Goal: Task Accomplishment & Management: Use online tool/utility

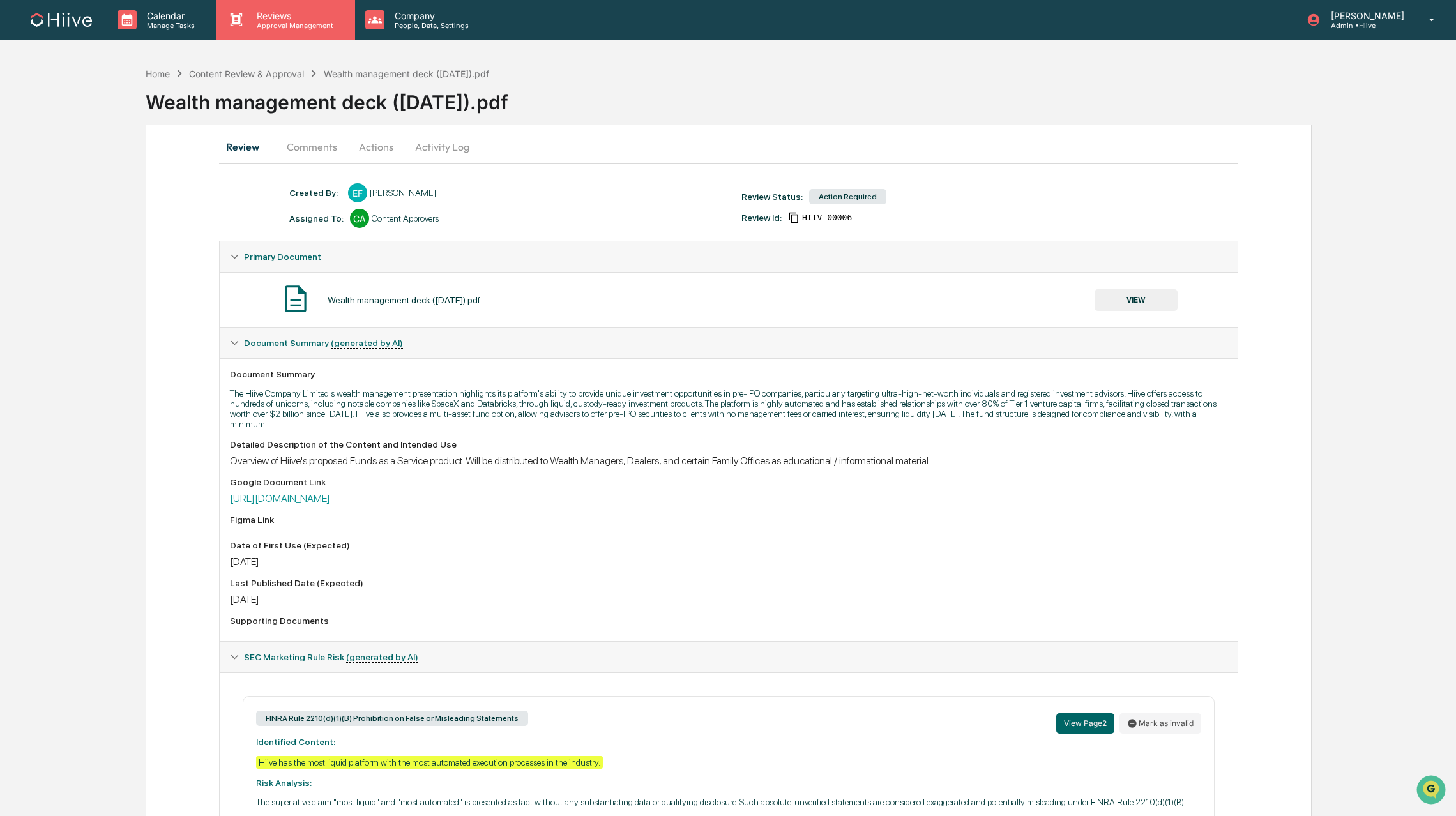
click at [287, 27] on p "Approval Management" at bounding box center [293, 25] width 93 height 9
drag, startPoint x: 114, startPoint y: 158, endPoint x: 125, endPoint y: 147, distance: 15.6
click at [278, 12] on p "Reviews" at bounding box center [293, 16] width 93 height 11
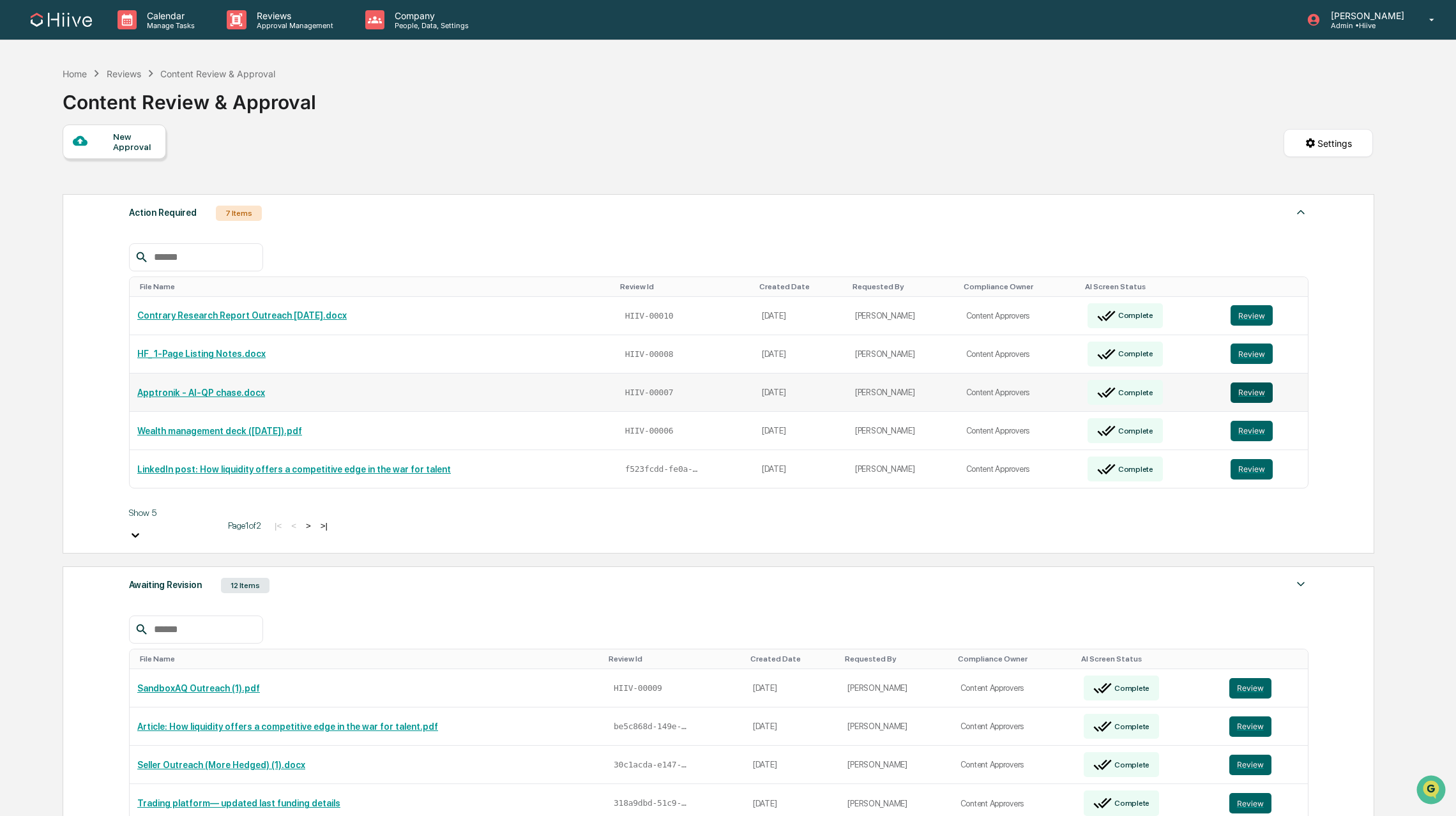
click at [1255, 382] on button "Review" at bounding box center [1252, 392] width 42 height 20
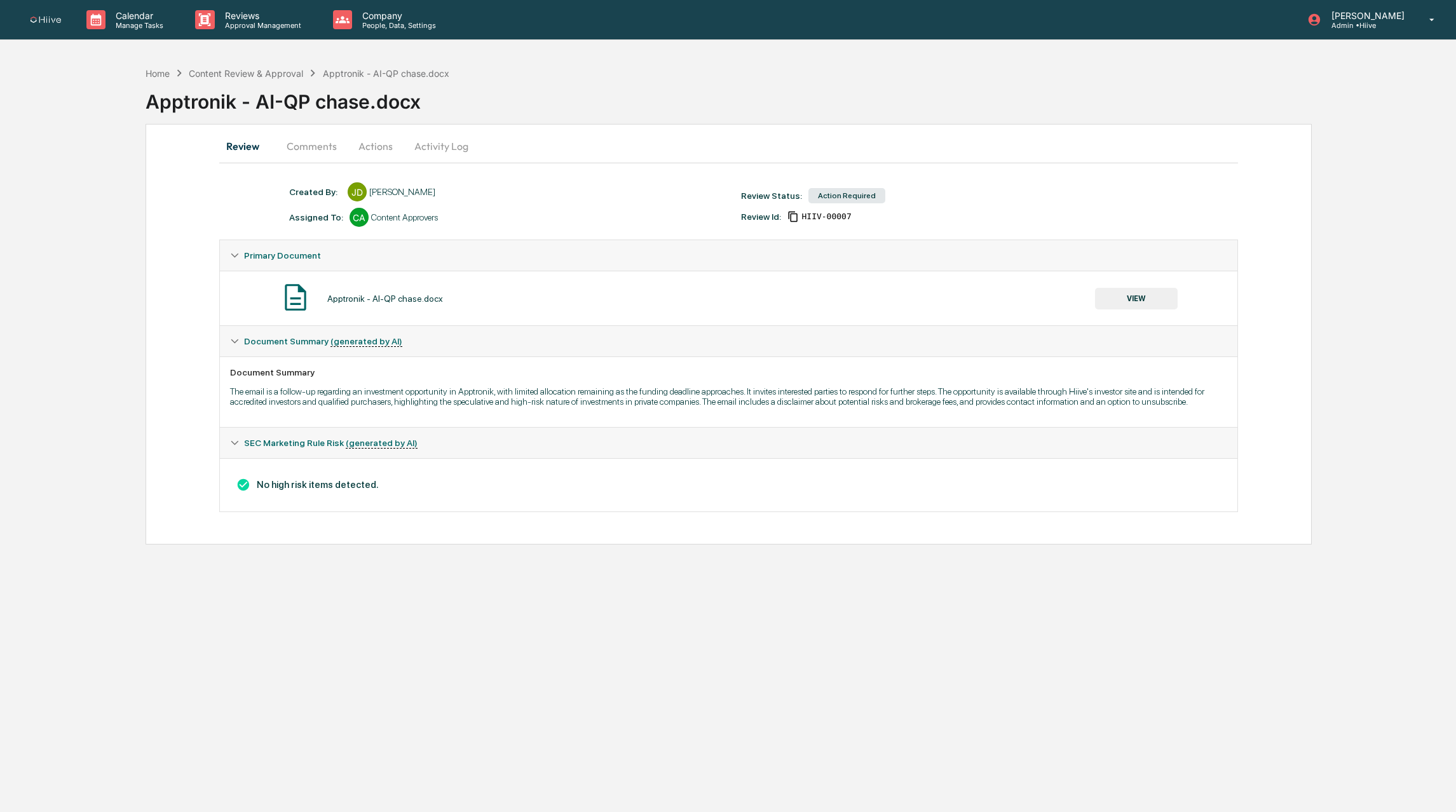
click at [370, 141] on button "Actions" at bounding box center [375, 146] width 57 height 30
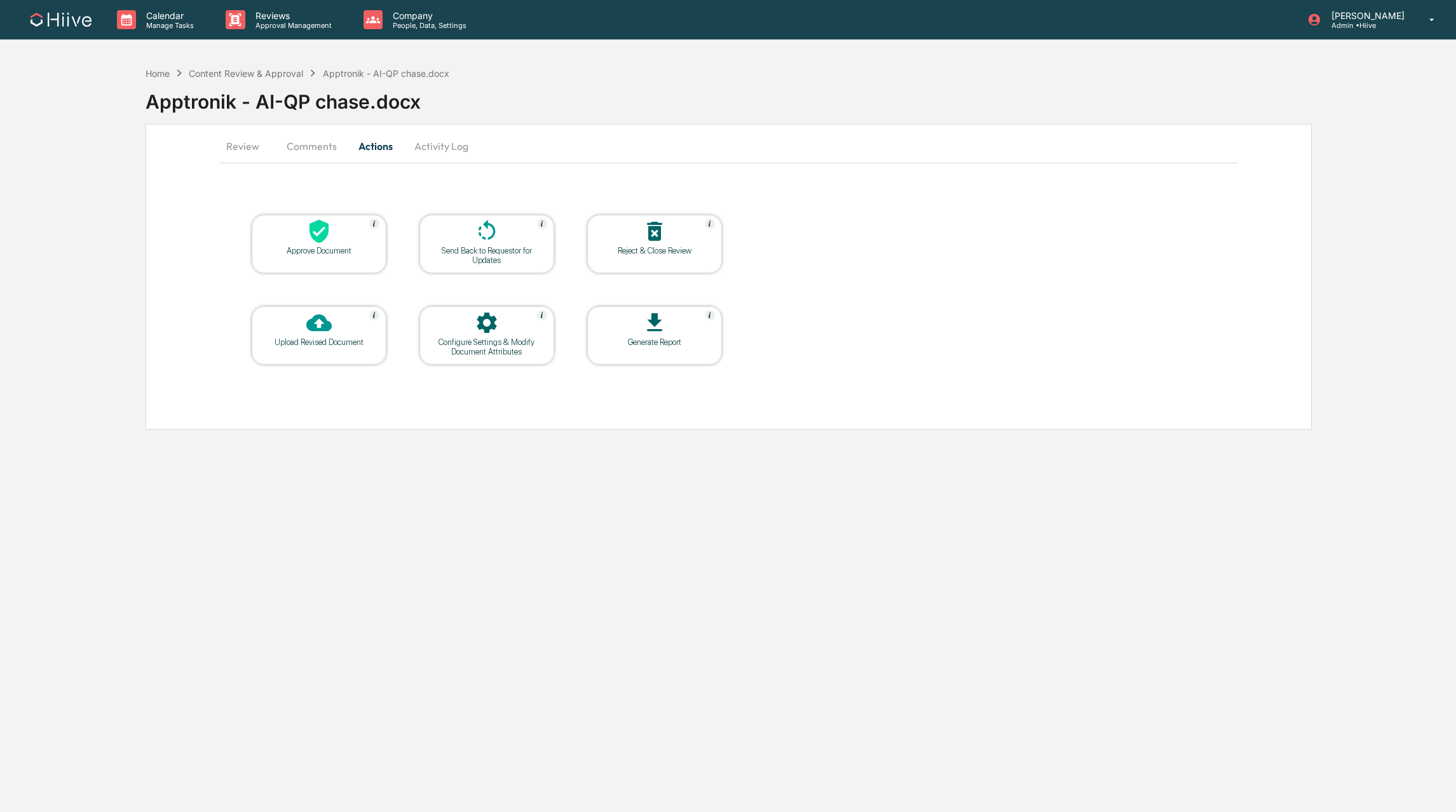
click at [315, 145] on button "Comments" at bounding box center [312, 146] width 70 height 30
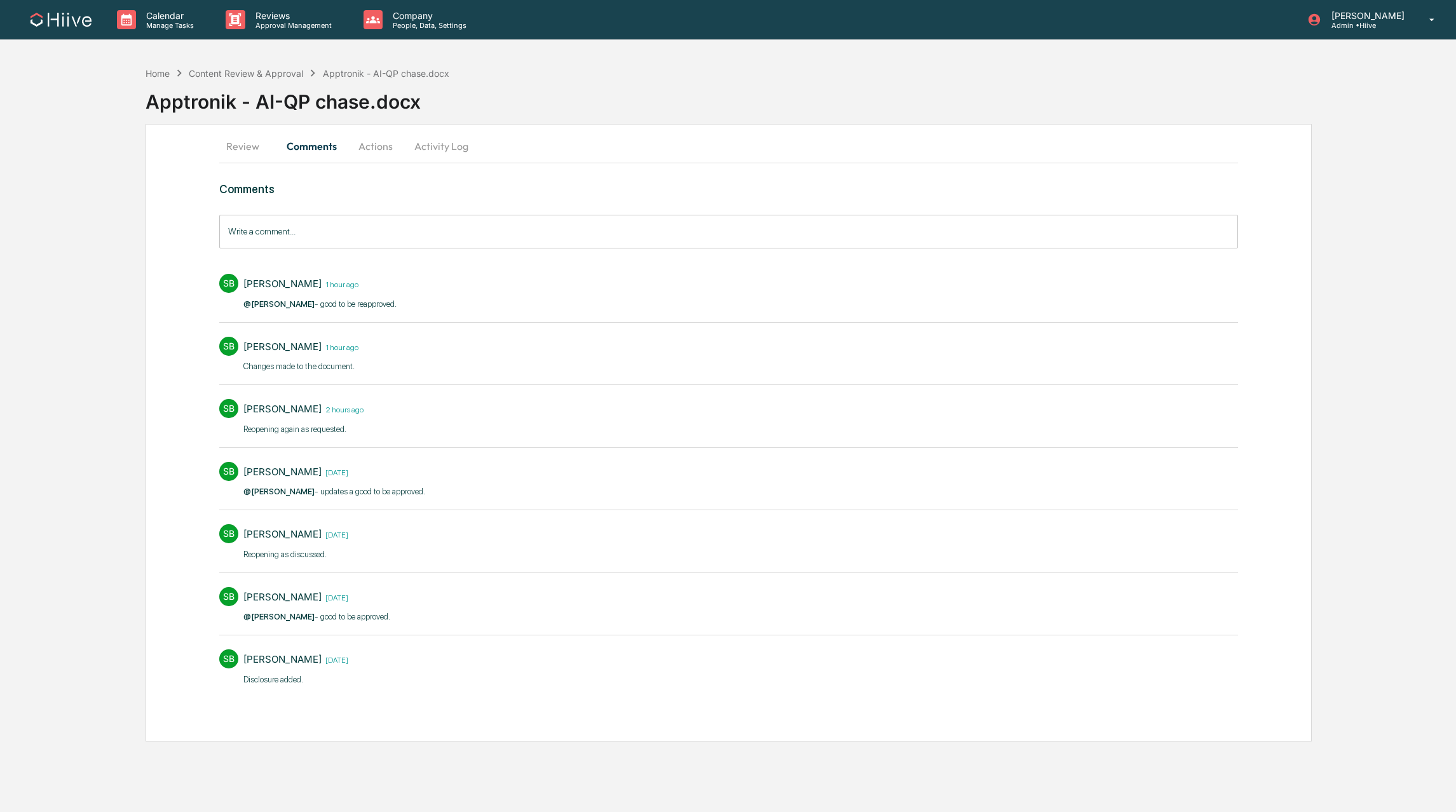
click at [394, 148] on button "Actions" at bounding box center [375, 146] width 57 height 30
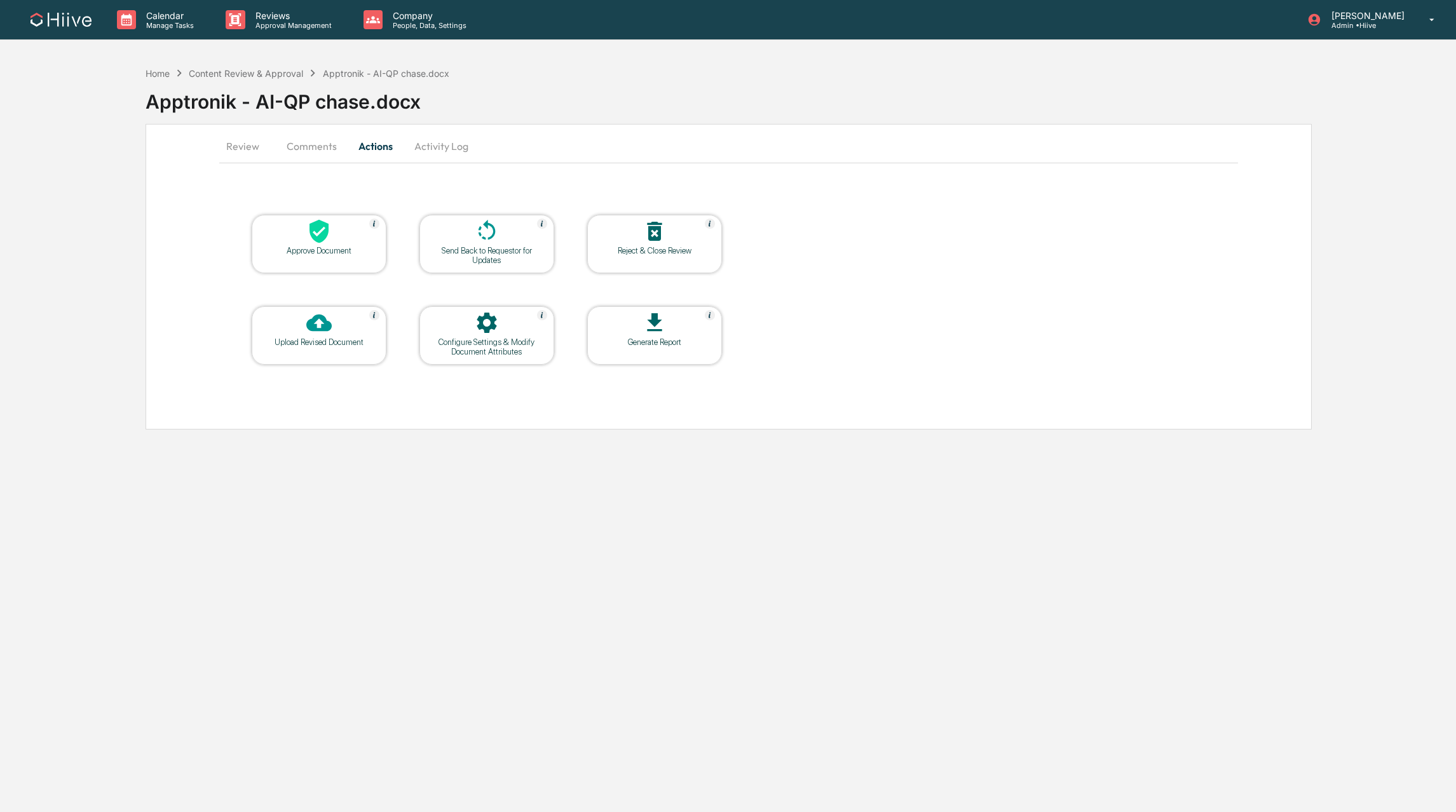
click at [337, 229] on div at bounding box center [319, 231] width 127 height 27
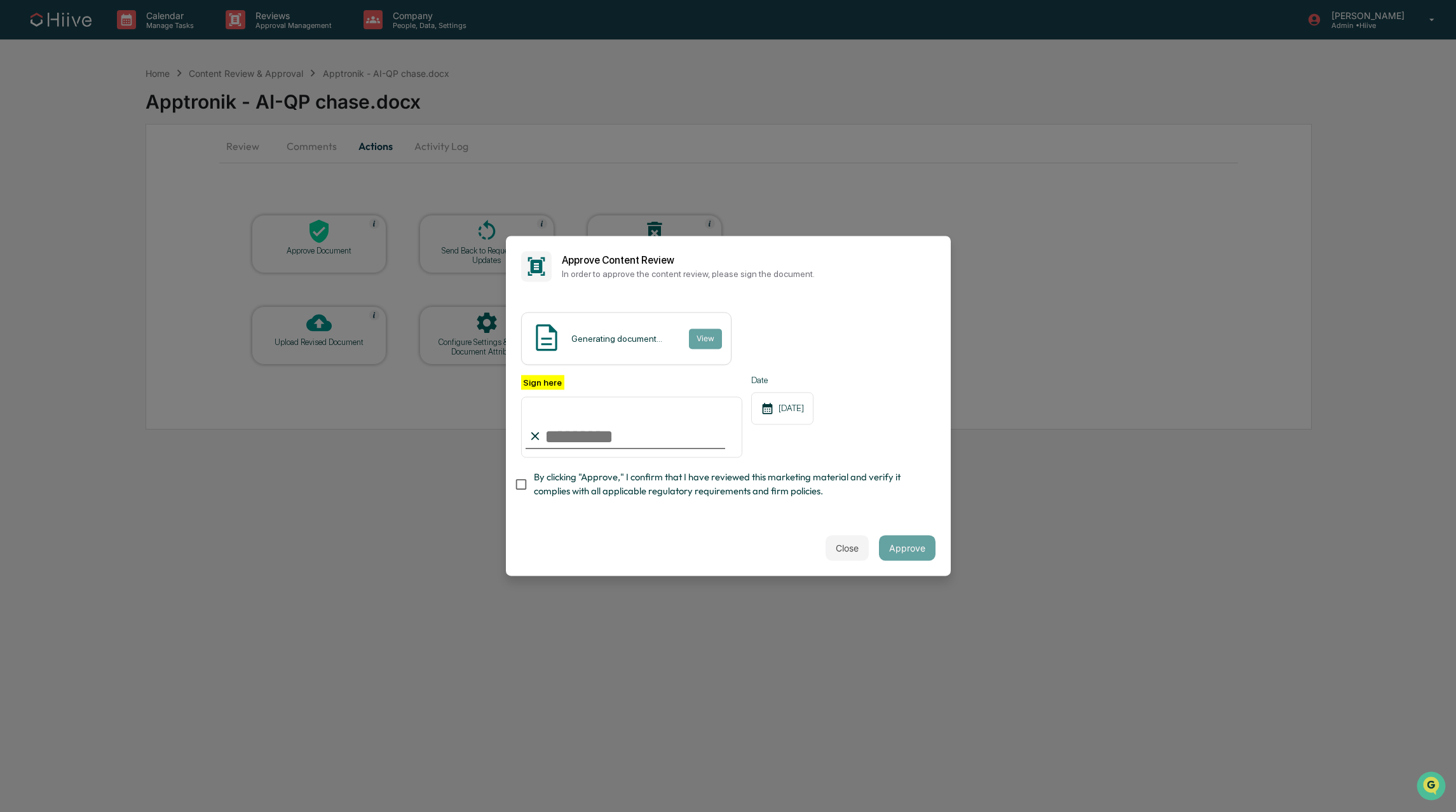
click at [667, 480] on span "By clicking "Approve," I confirm that I have reviewed this marketing material a…" at bounding box center [730, 484] width 391 height 29
click at [705, 428] on body "Calendar Manage Tasks Reviews Approval Management Company People, Data, Setting…" at bounding box center [728, 406] width 1456 height 812
click at [0, 811] on com-1password-button at bounding box center [0, 812] width 0 height 0
type input "**********"
click at [900, 545] on button "Approve" at bounding box center [907, 548] width 57 height 26
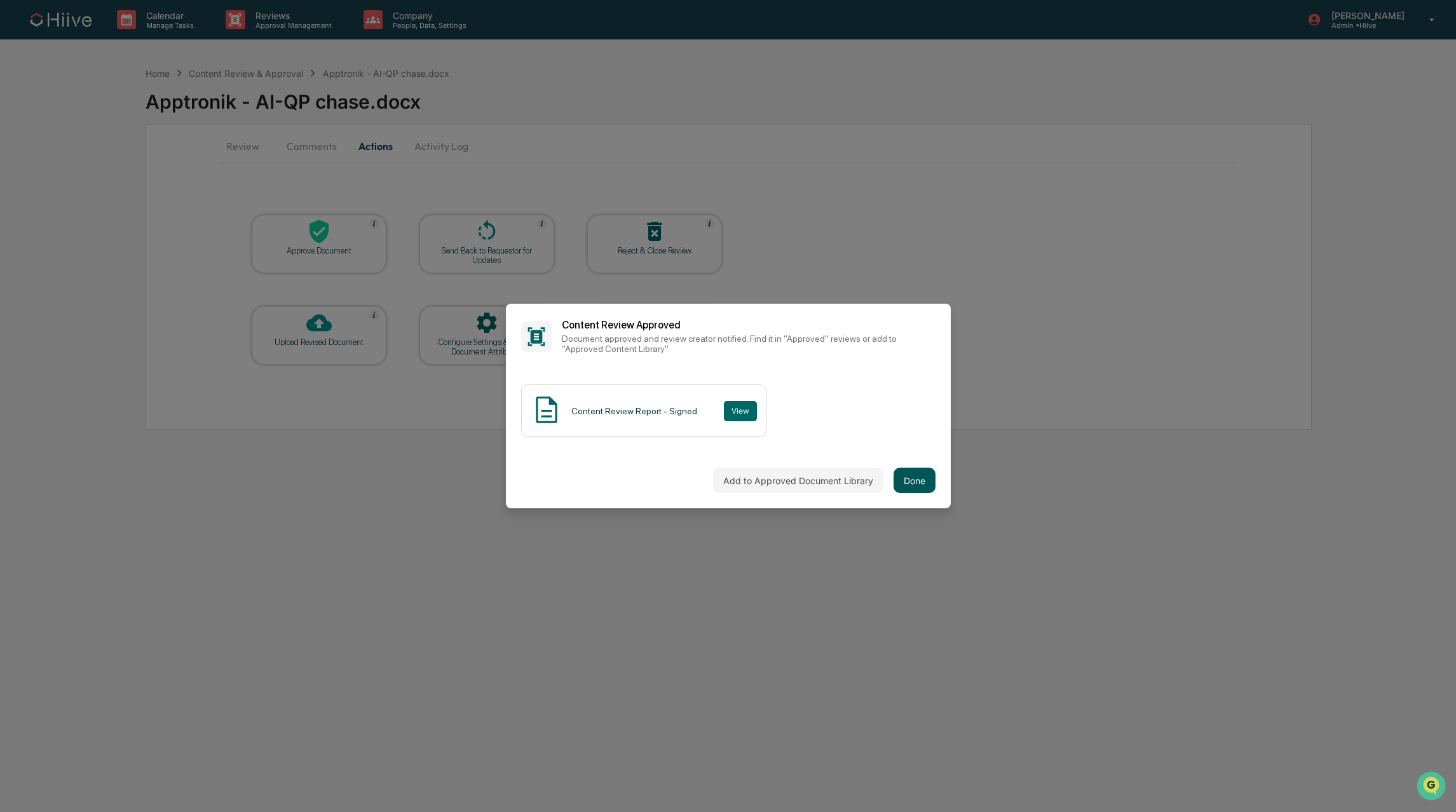
click at [912, 478] on button "Done" at bounding box center [914, 480] width 42 height 26
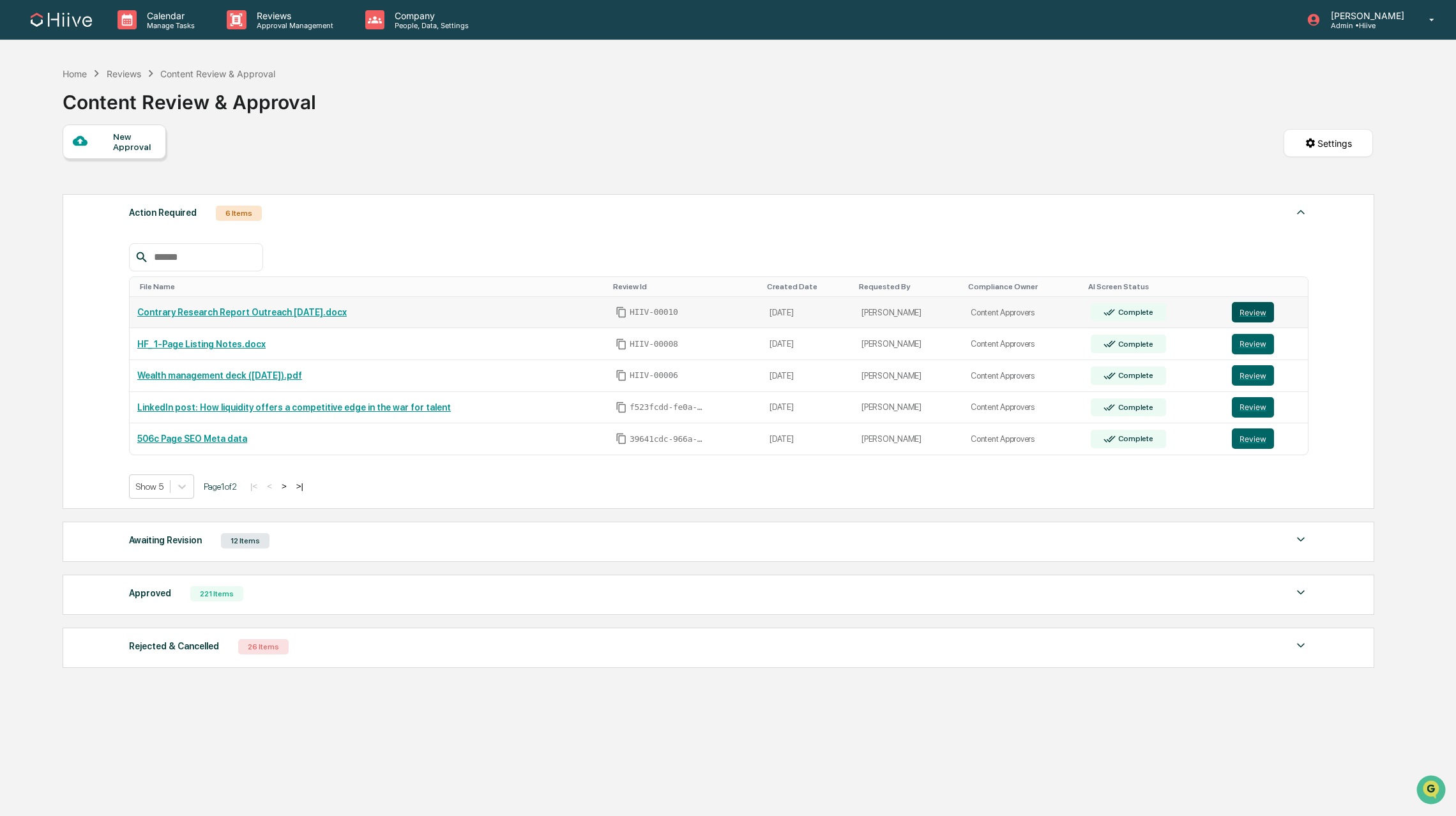
click at [1253, 320] on button "Review" at bounding box center [1253, 312] width 42 height 20
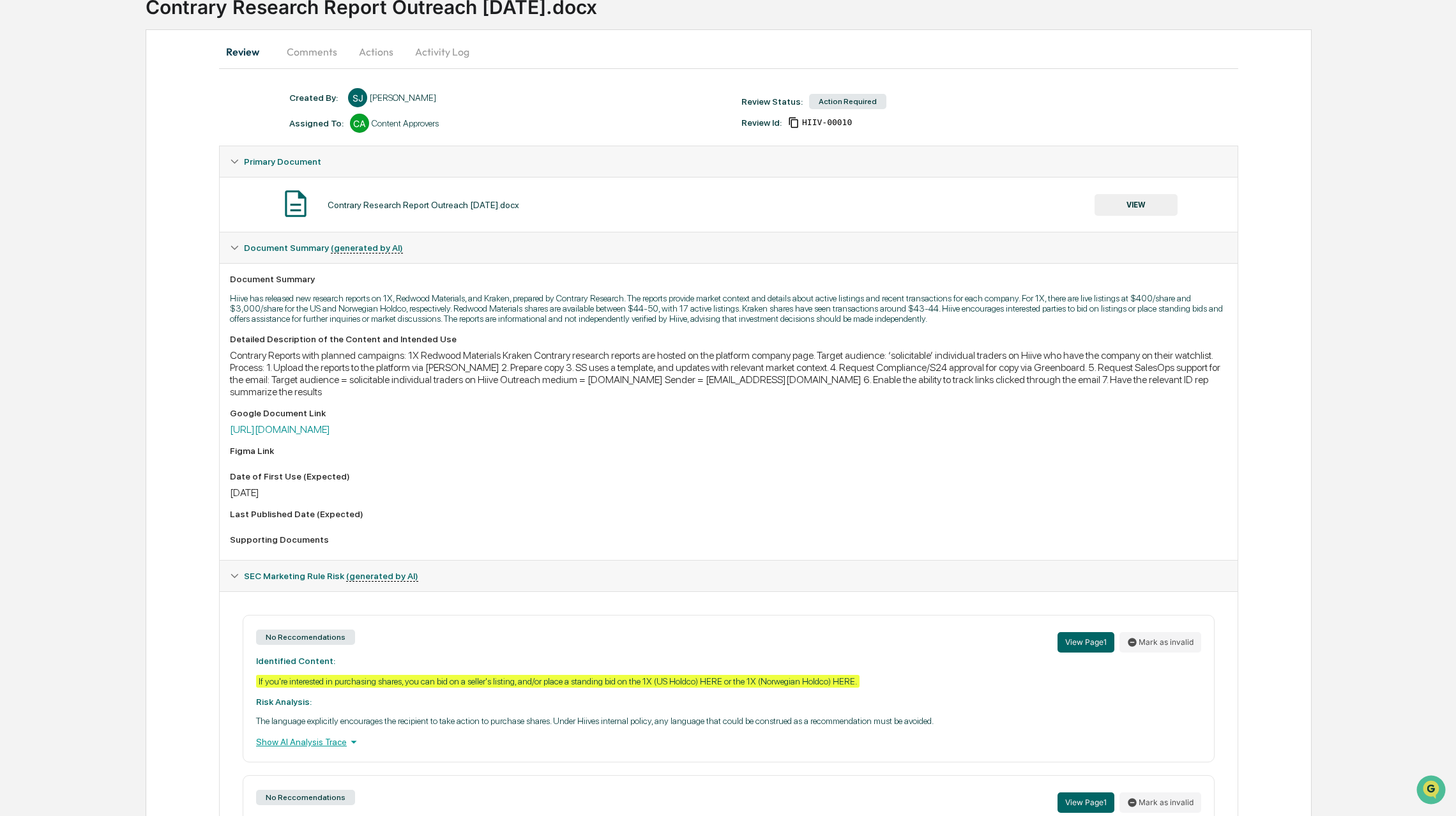
scroll to position [152, 0]
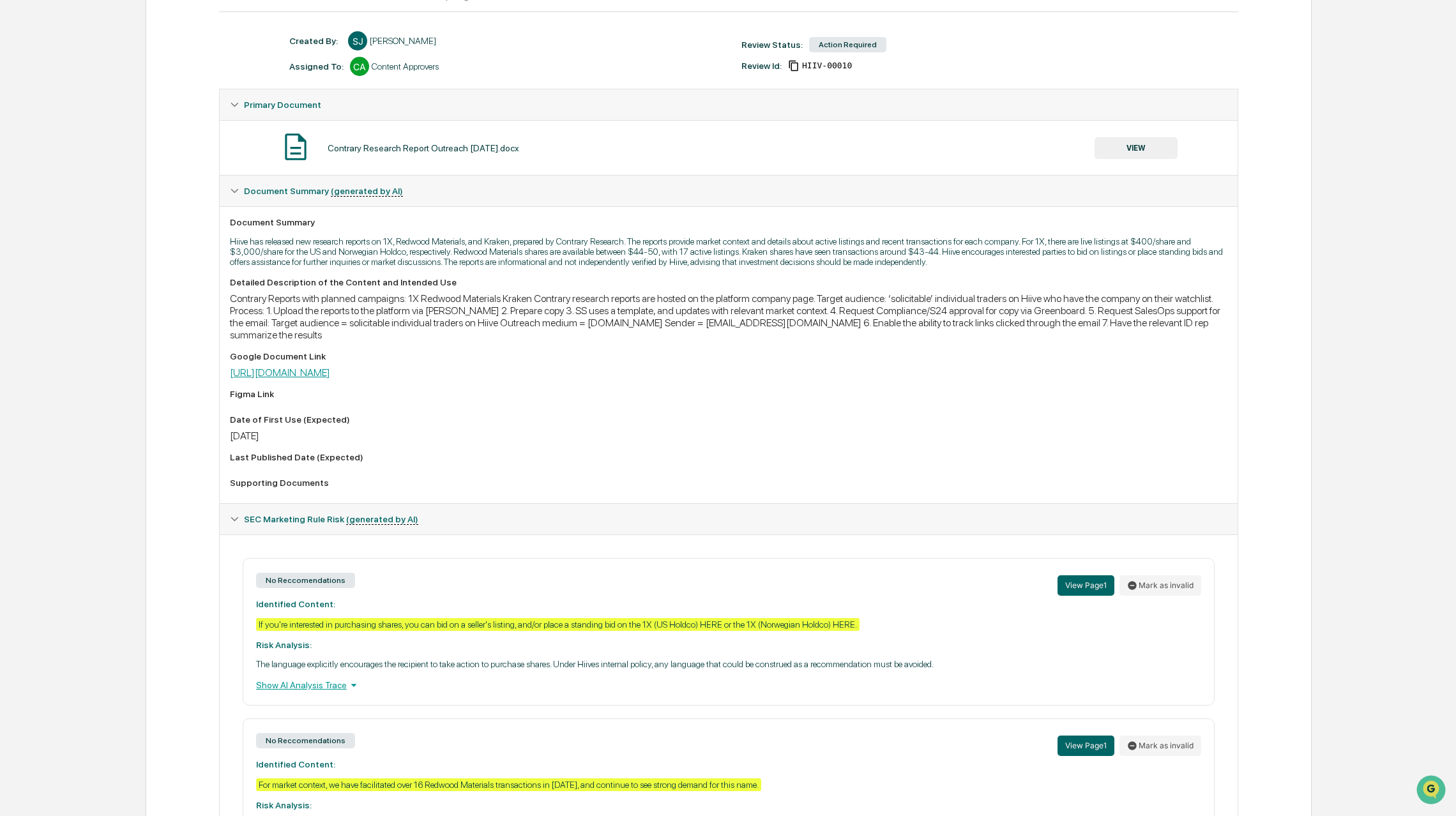
click at [331, 378] on link "https://docs.google.com/document/d/1c6UBD0xBsG142VKCbyoft2itVE3noPyCYrscpKNfsRs…" at bounding box center [280, 372] width 100 height 12
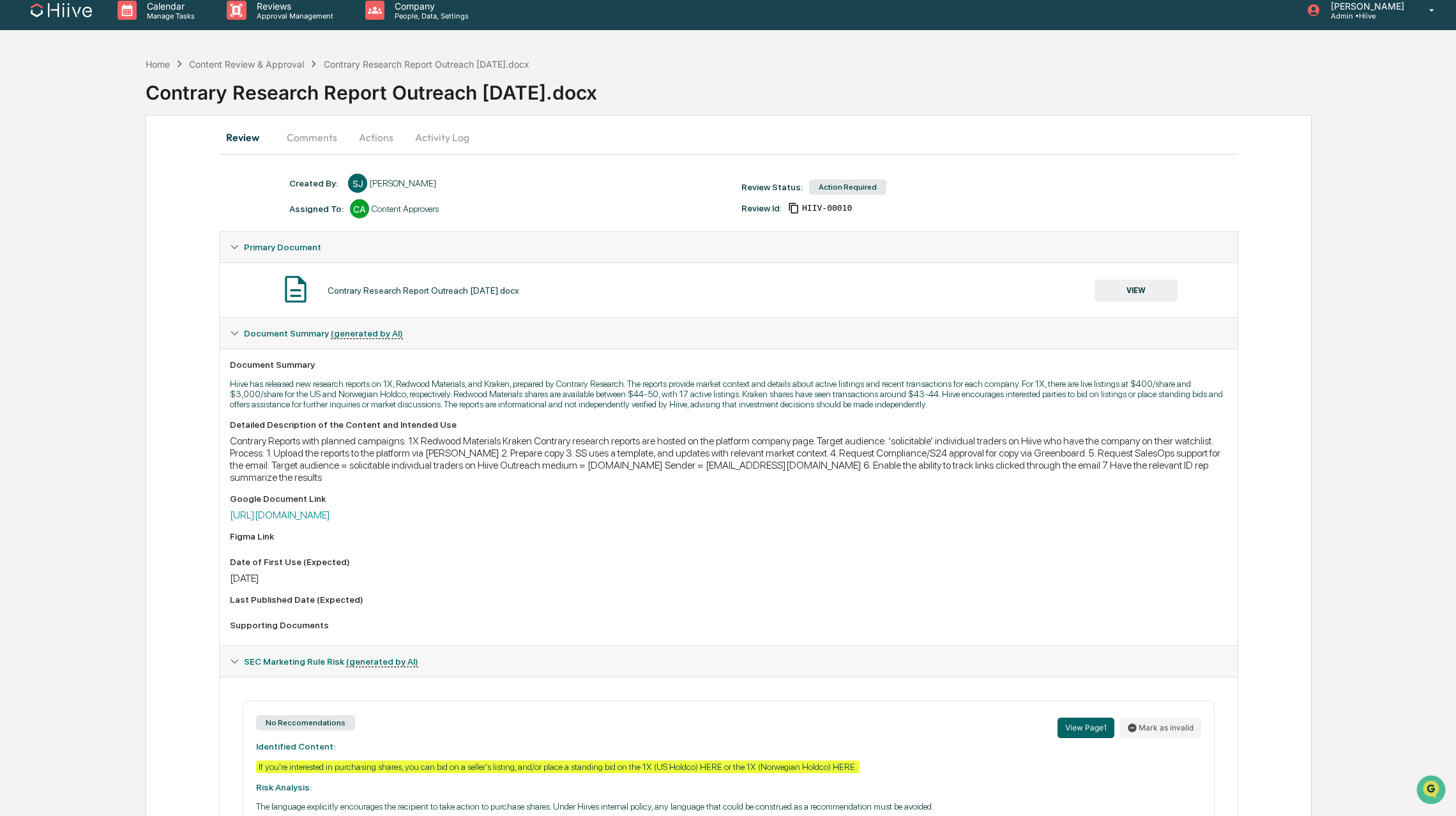
scroll to position [0, 0]
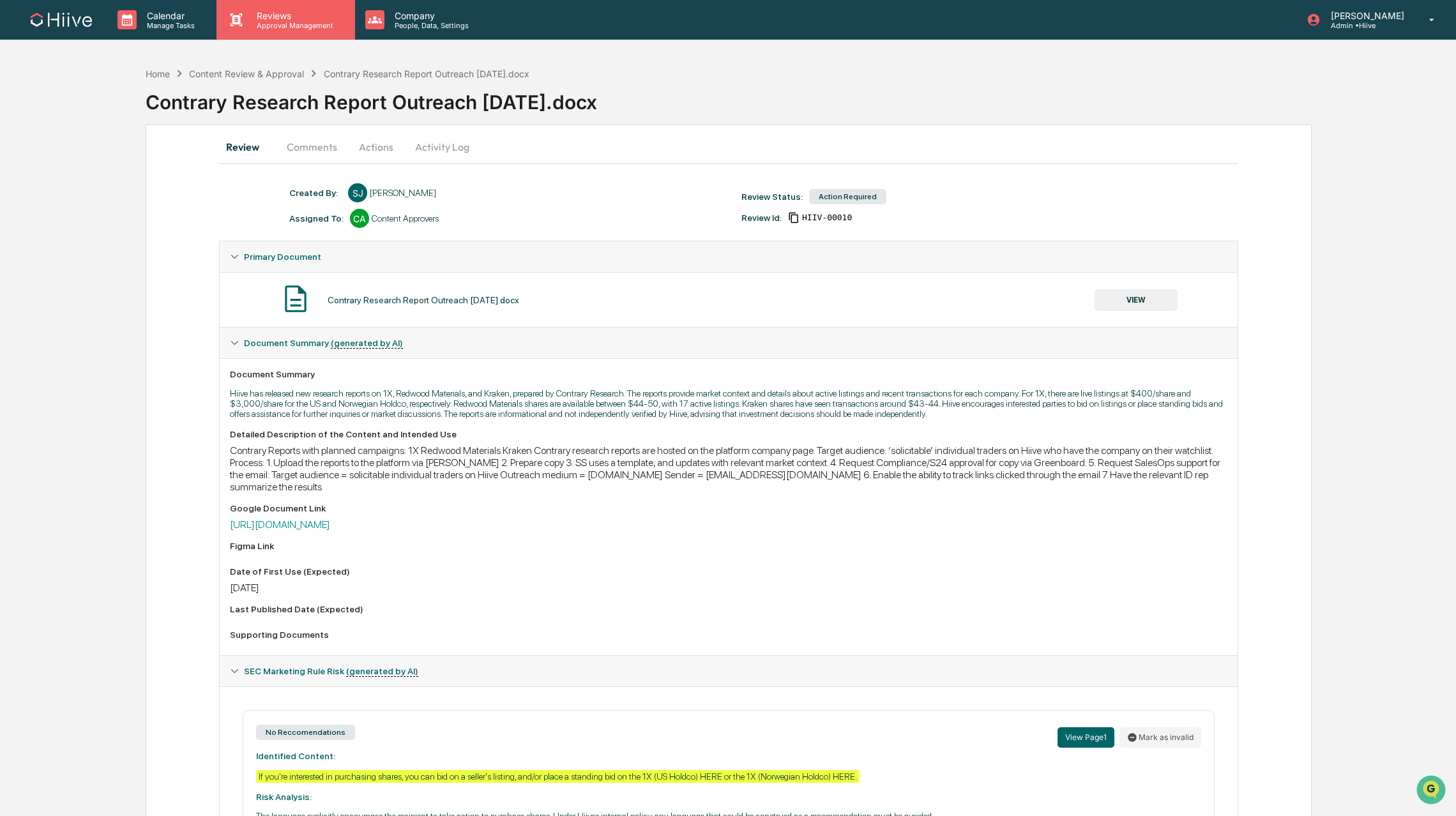
click at [256, 19] on p "Reviews" at bounding box center [293, 16] width 93 height 11
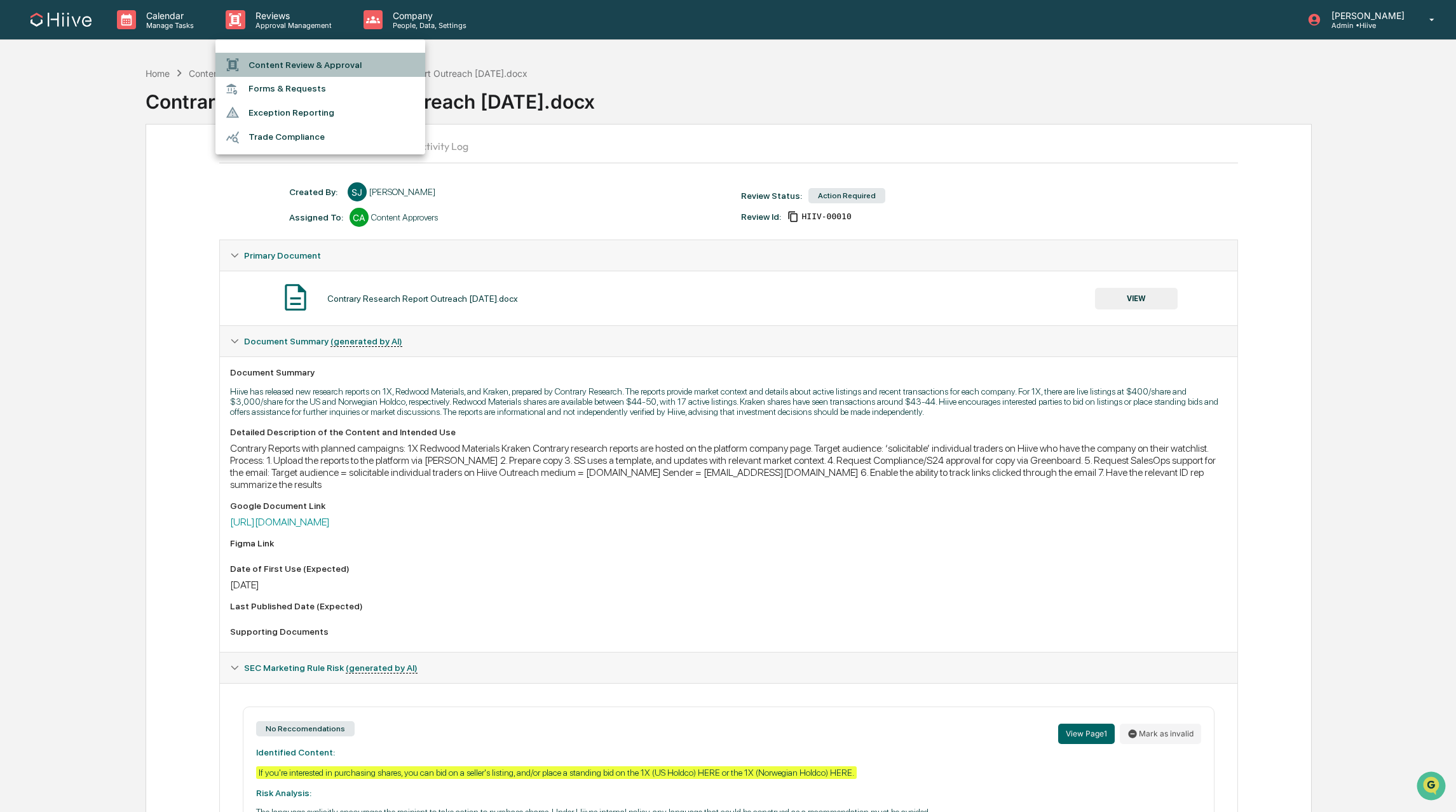
click at [274, 64] on li "Content Review & Approval" at bounding box center [320, 65] width 210 height 24
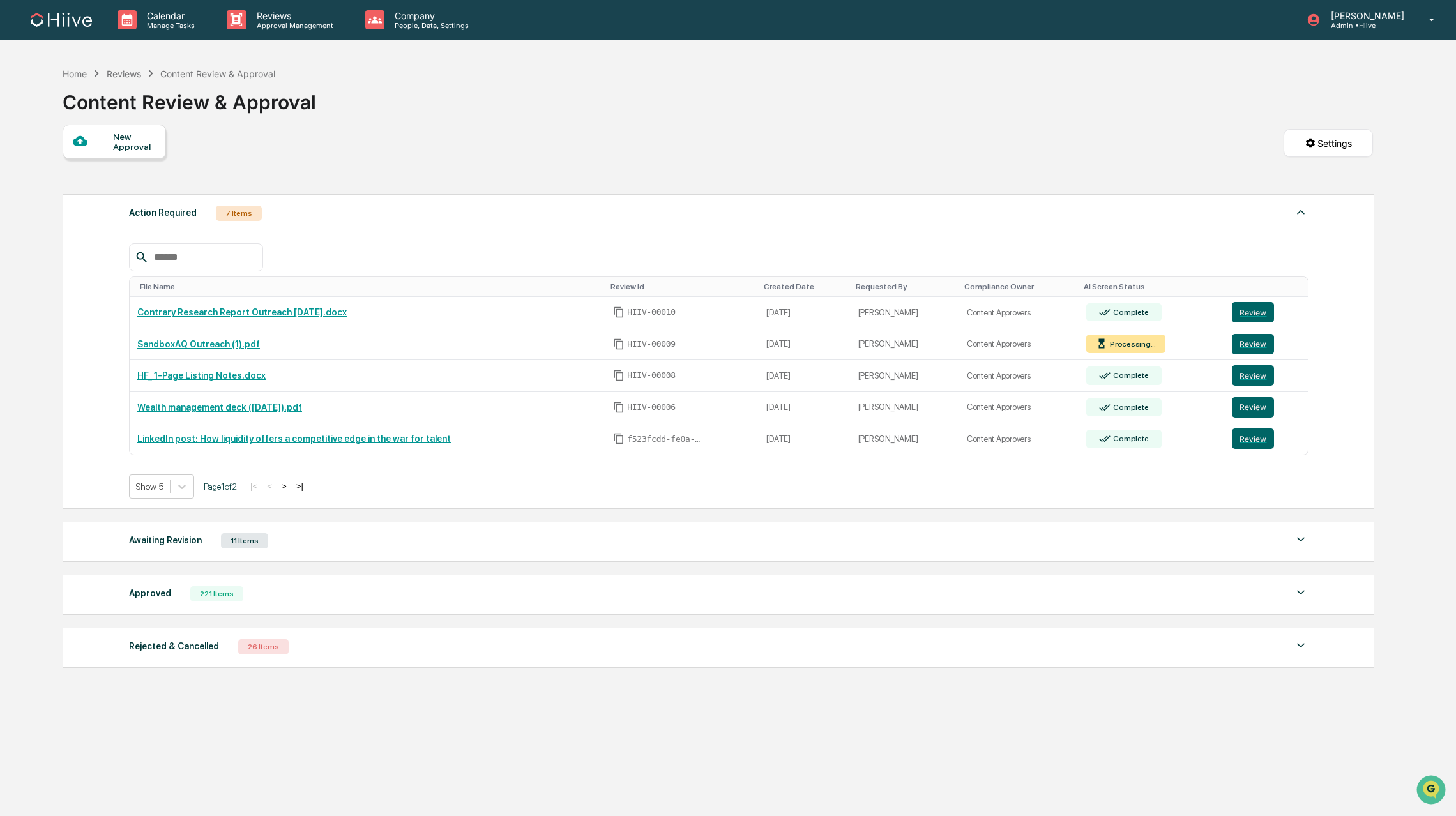
click at [775, 99] on div "Home Reviews Content Review & Approval Content Review & Approval" at bounding box center [717, 92] width 1310 height 64
